Goal: Find specific page/section: Find specific page/section

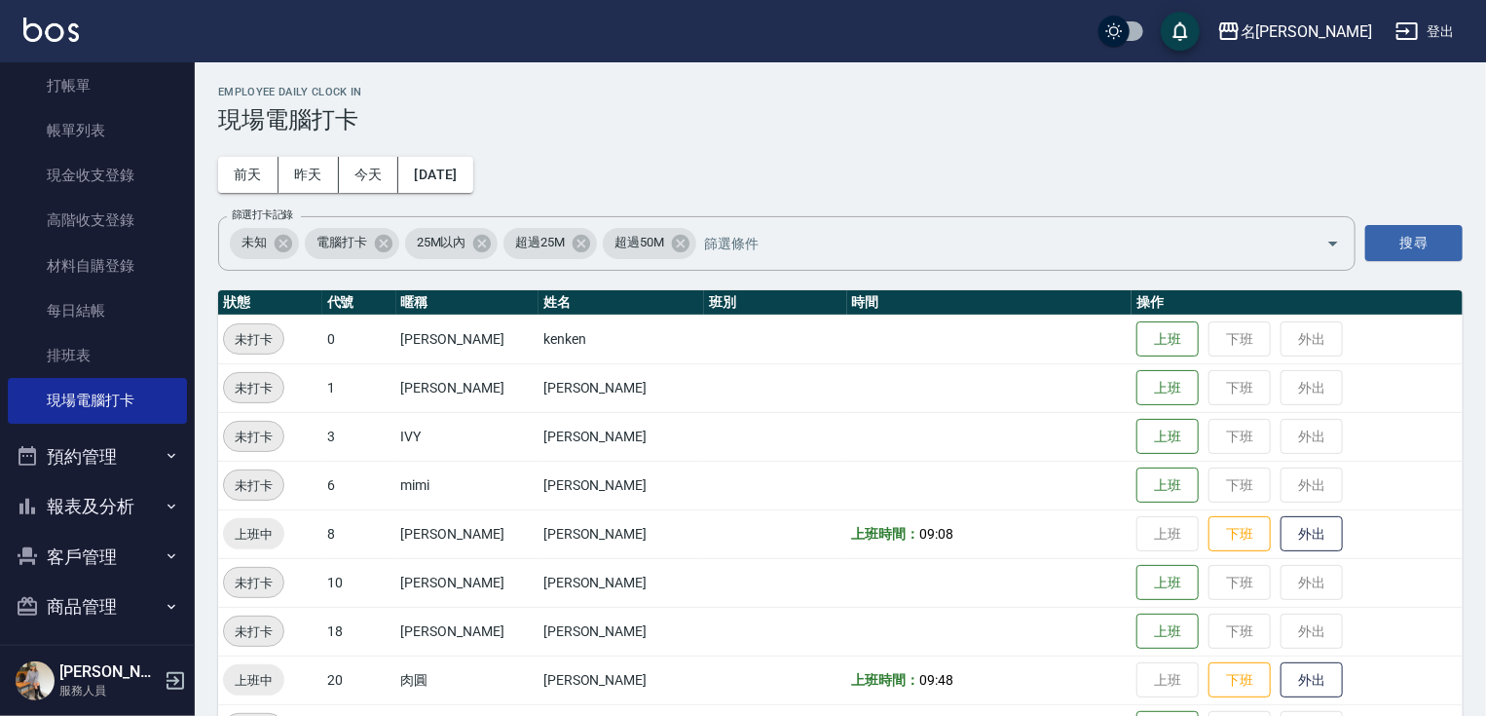
scroll to position [74, 0]
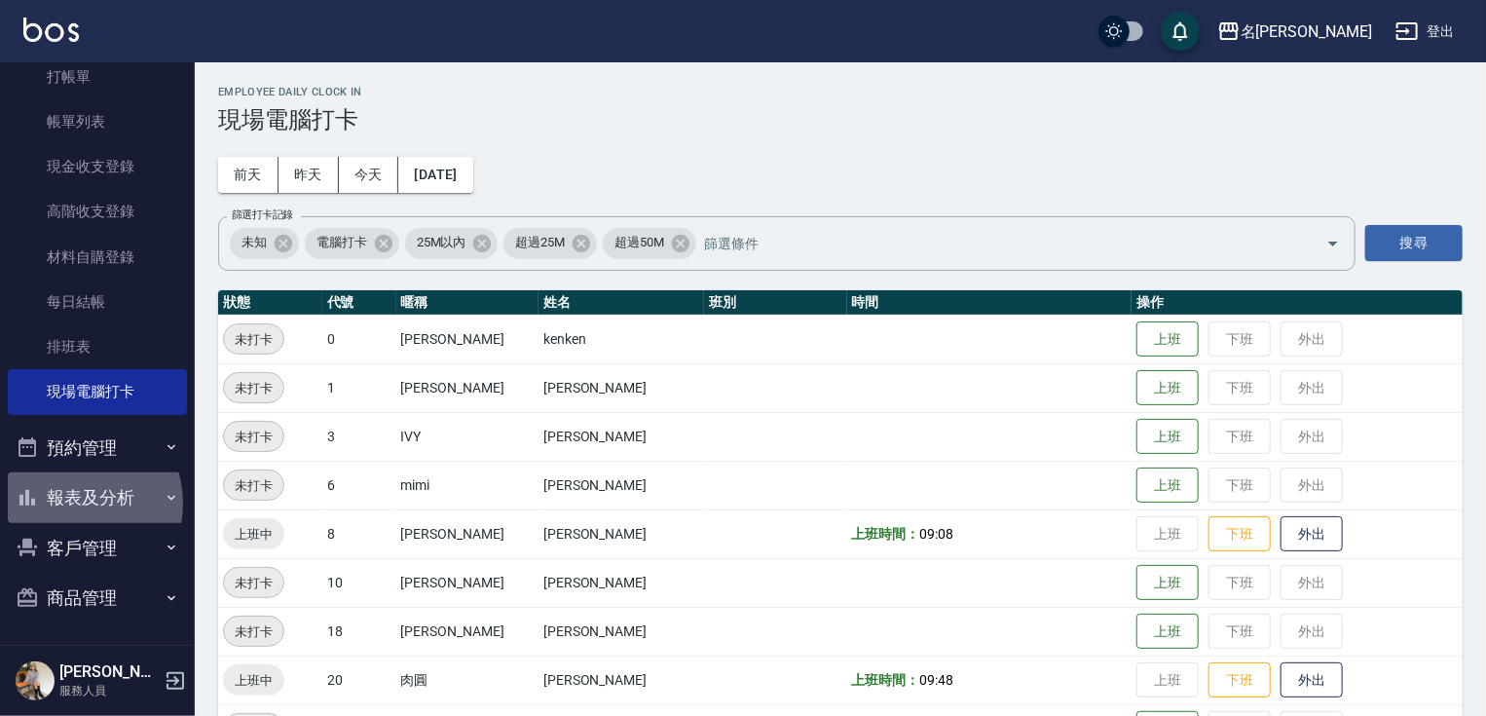
click at [71, 502] on button "報表及分析" at bounding box center [97, 497] width 179 height 51
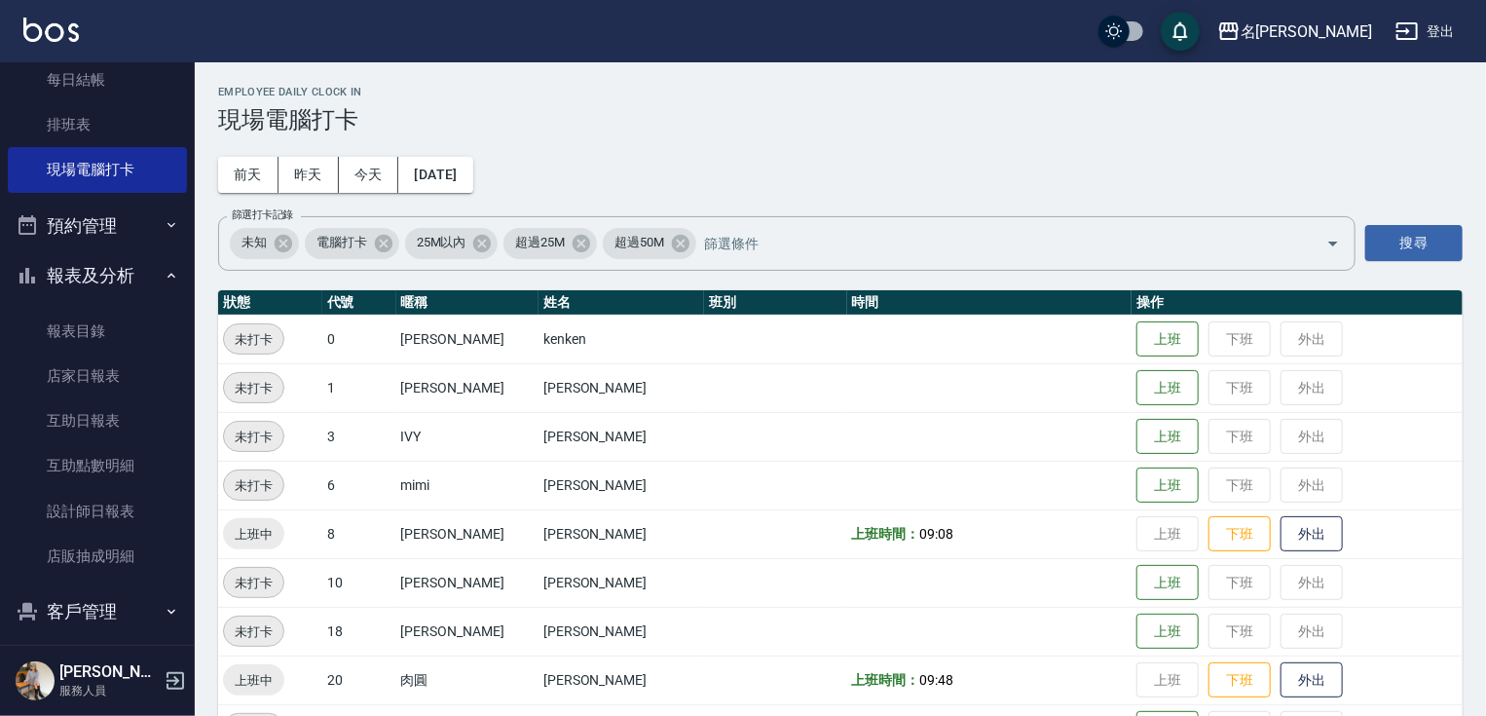
scroll to position [335, 0]
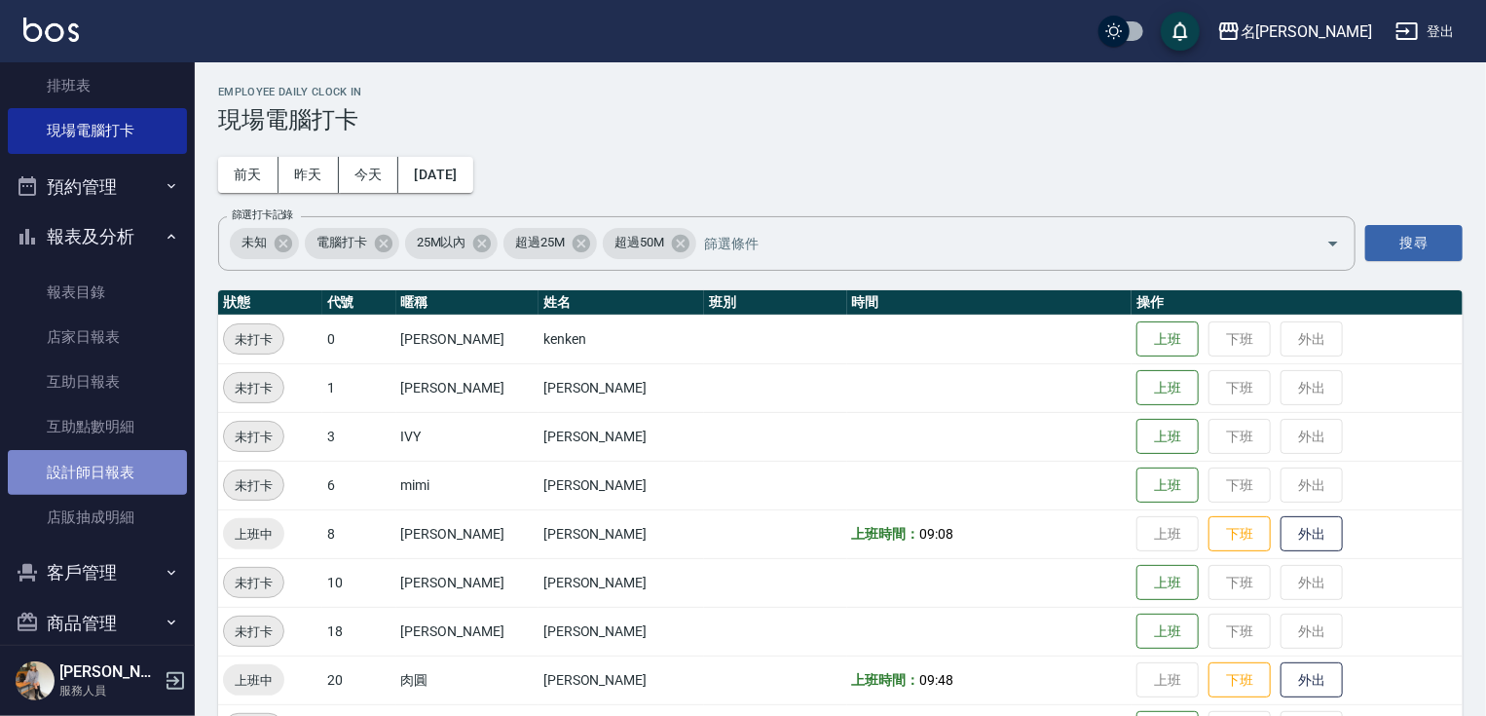
click at [100, 477] on link "設計師日報表" at bounding box center [97, 472] width 179 height 45
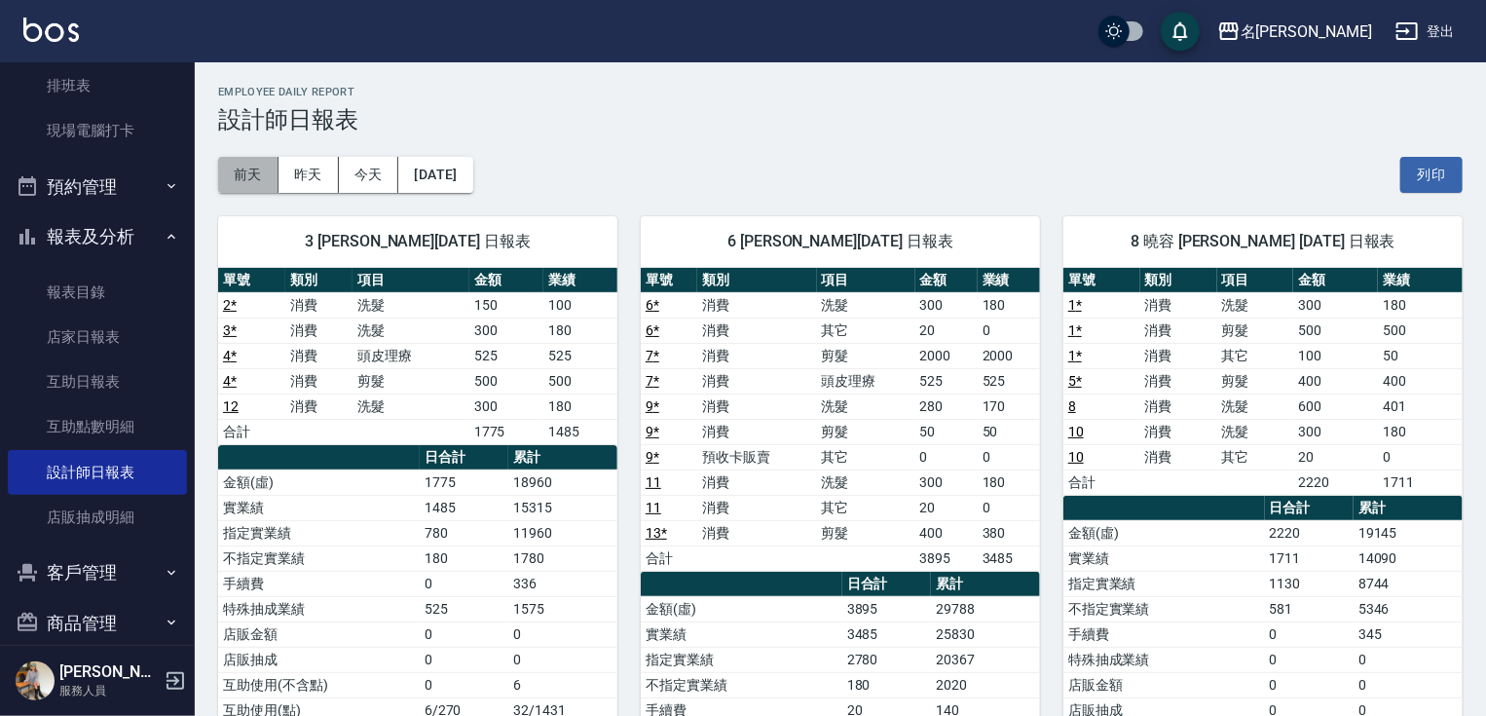
click at [253, 176] on button "前天" at bounding box center [248, 175] width 60 height 36
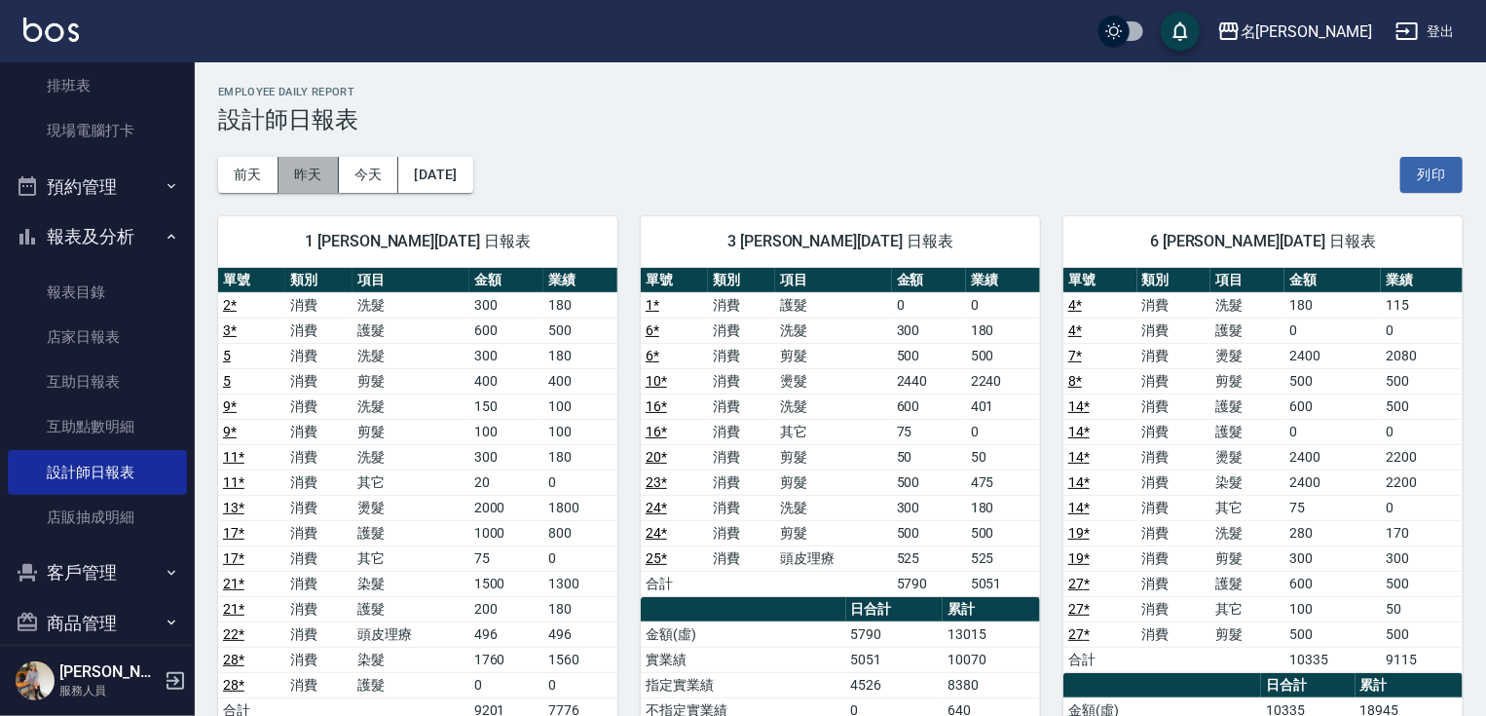
click at [300, 172] on button "昨天" at bounding box center [308, 175] width 60 height 36
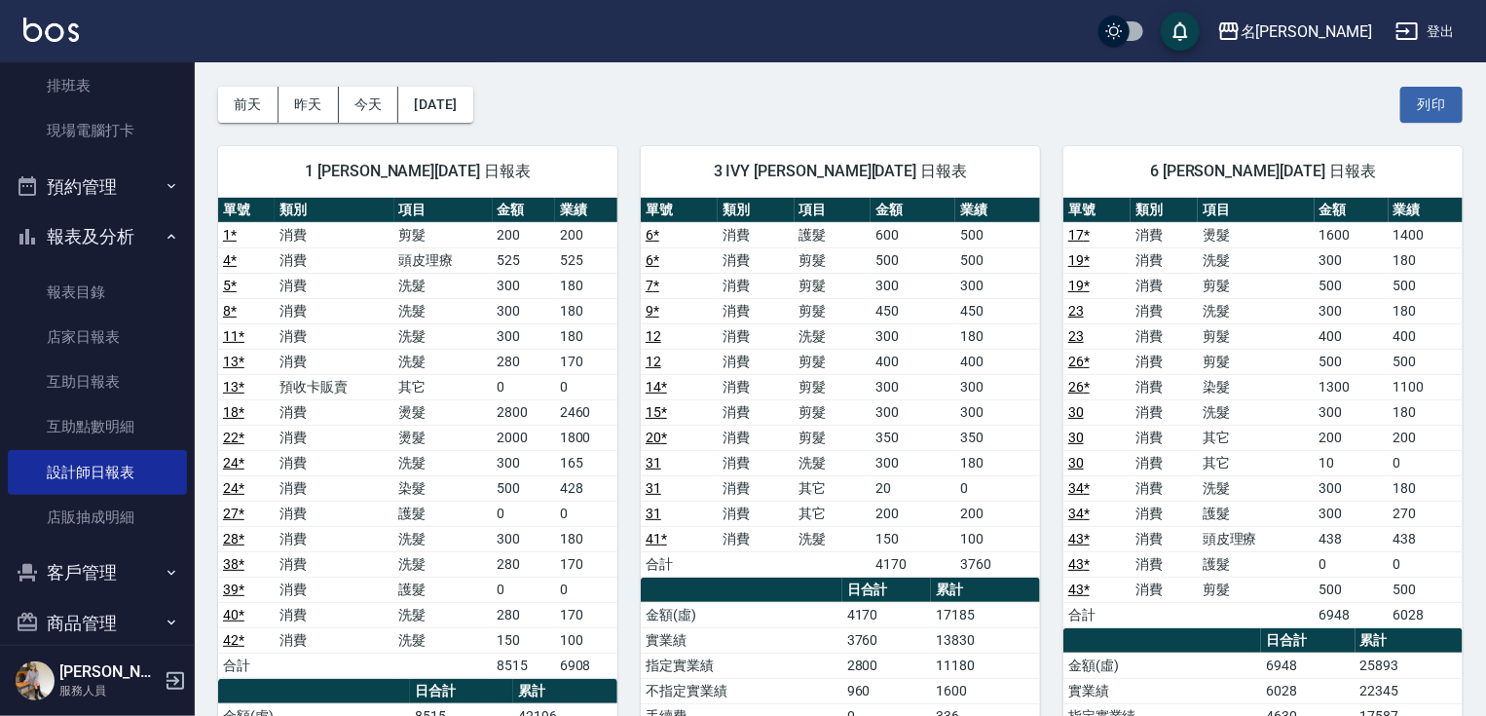
scroll to position [90, 0]
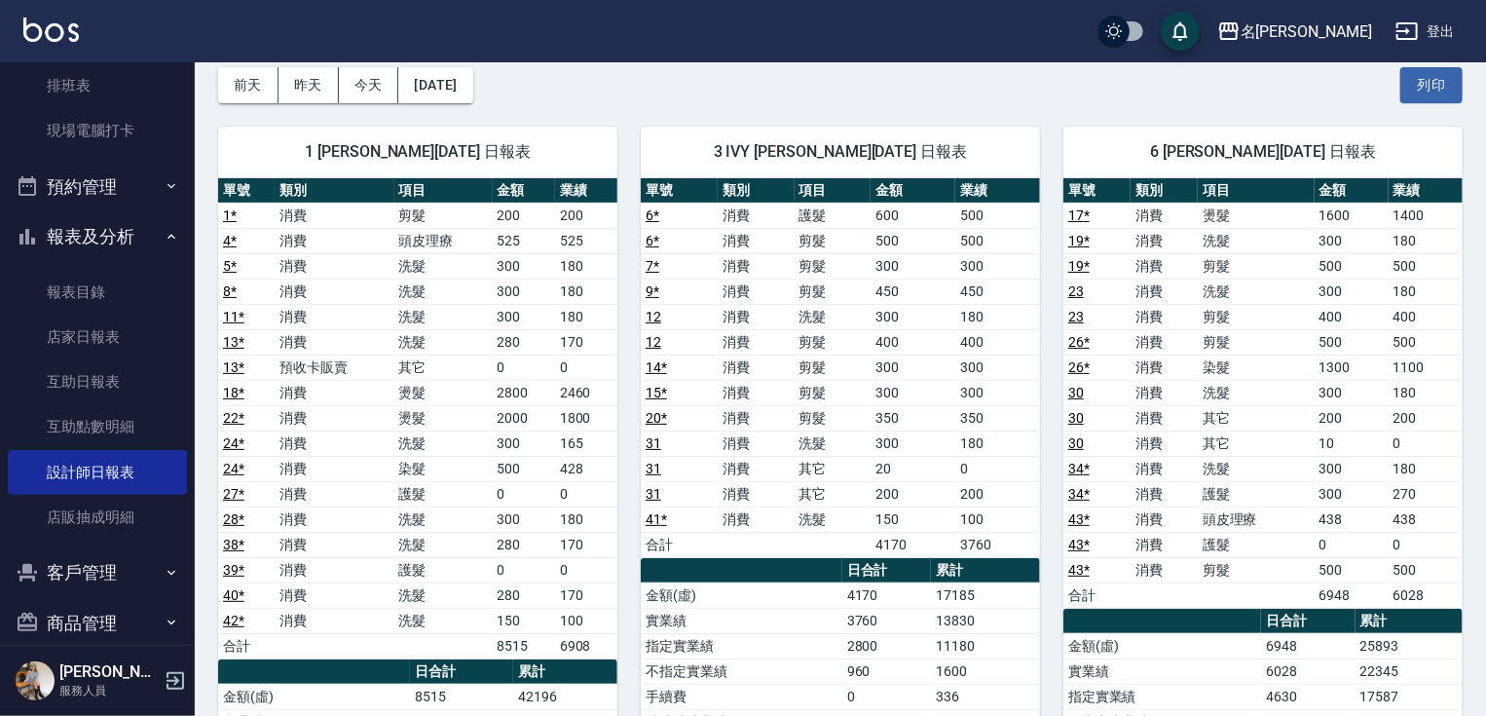
click at [90, 235] on button "報表及分析" at bounding box center [97, 236] width 179 height 51
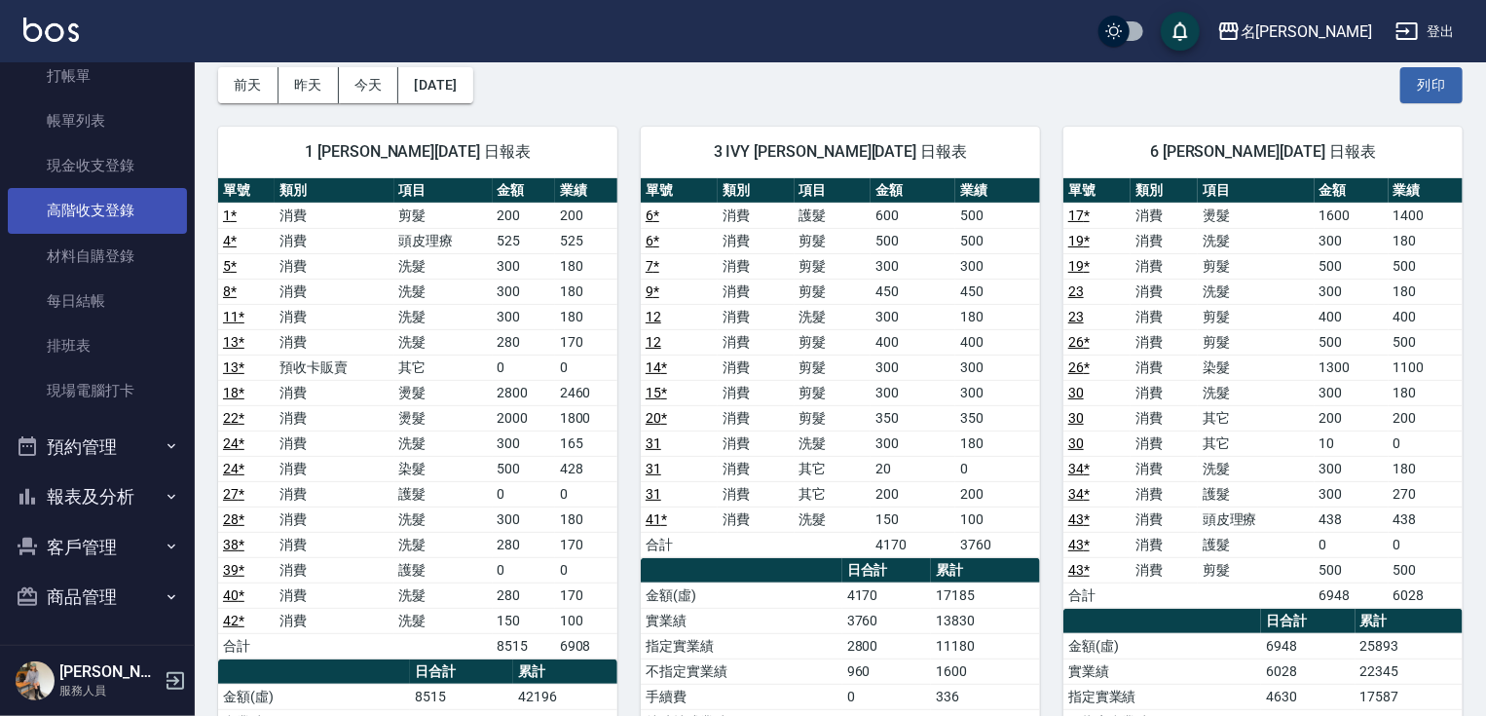
scroll to position [74, 0]
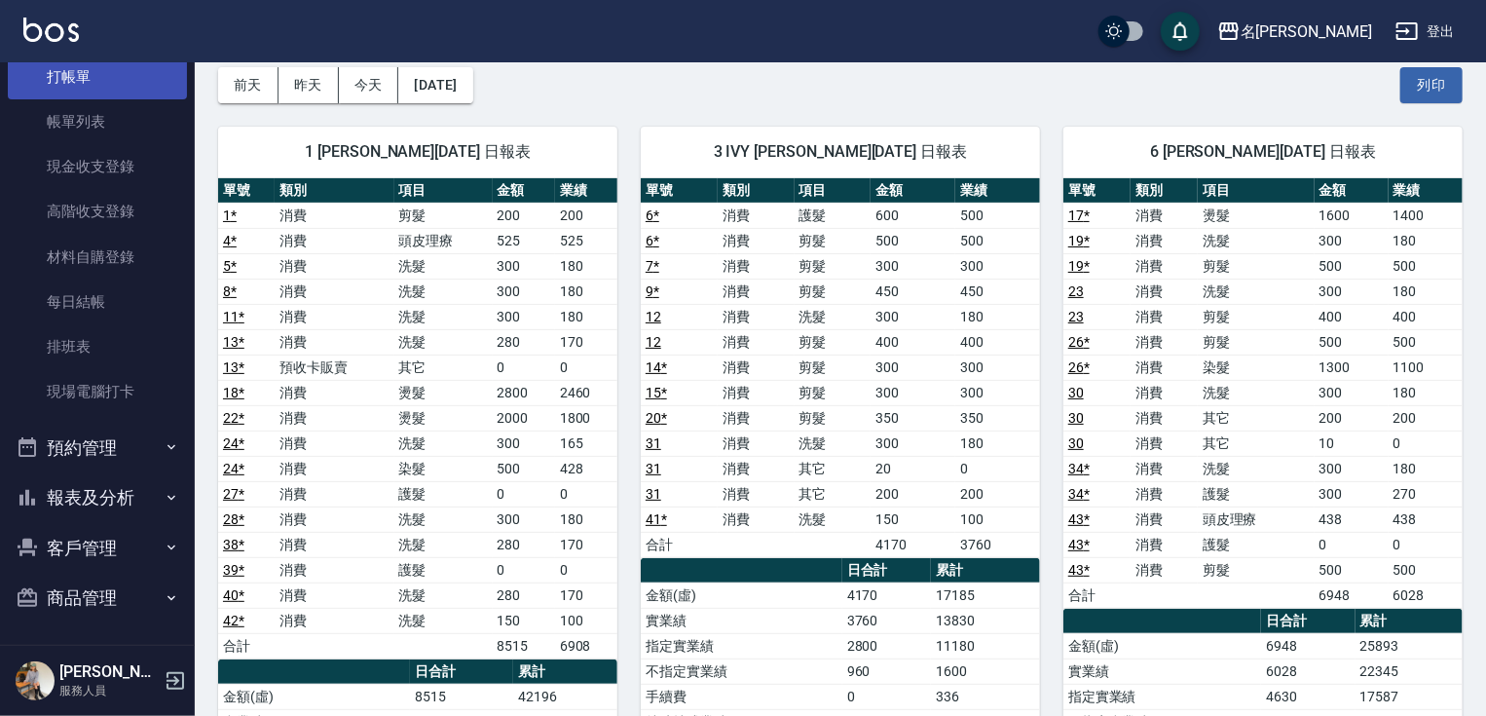
click at [105, 81] on link "打帳單" at bounding box center [97, 77] width 179 height 45
